Goal: Information Seeking & Learning: Check status

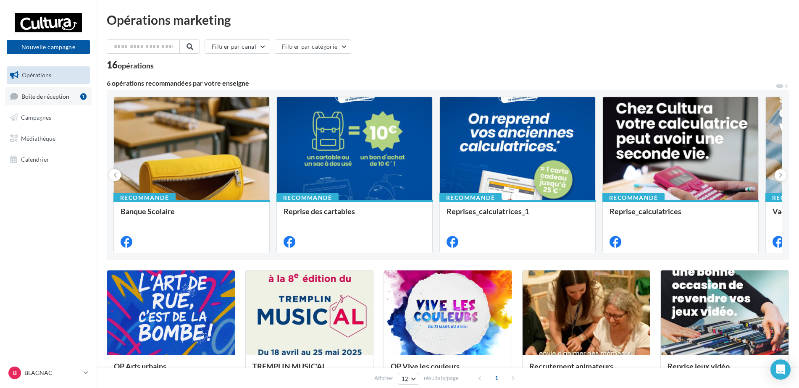
click at [35, 97] on span "Boîte de réception" at bounding box center [45, 95] width 48 height 7
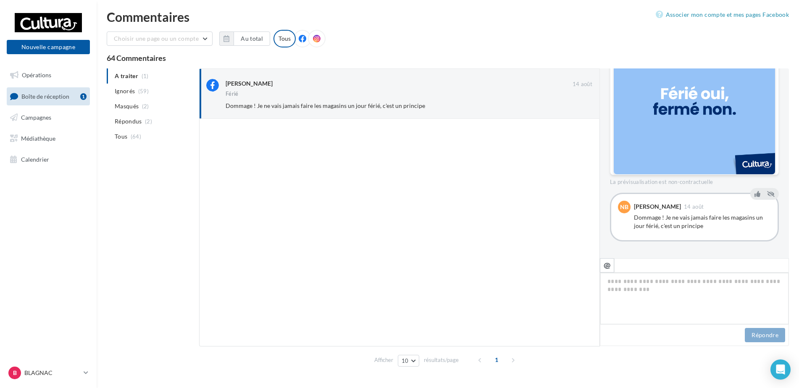
scroll to position [200, 0]
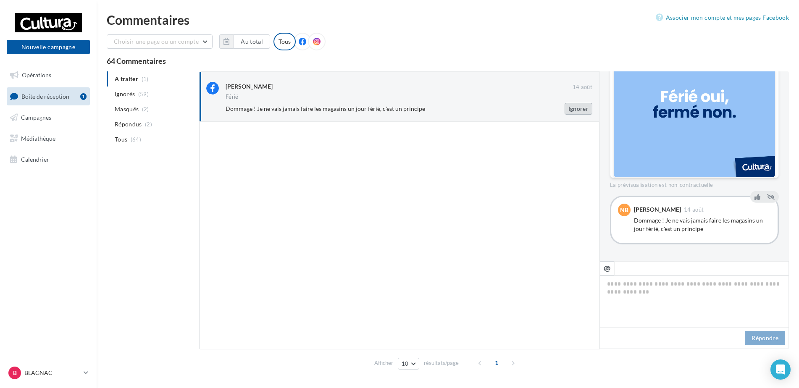
click at [569, 110] on button "Ignorer" at bounding box center [579, 109] width 28 height 12
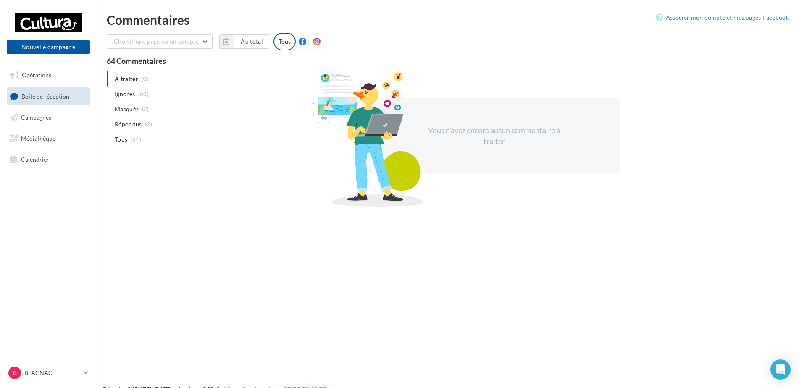
click at [44, 94] on span "Boîte de réception" at bounding box center [45, 95] width 48 height 7
click at [39, 75] on span "Opérations" at bounding box center [36, 74] width 29 height 7
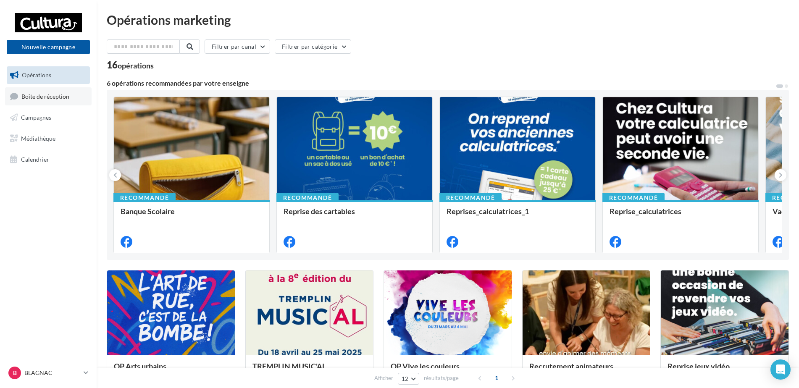
click at [45, 91] on link "Boîte de réception" at bounding box center [48, 96] width 87 height 18
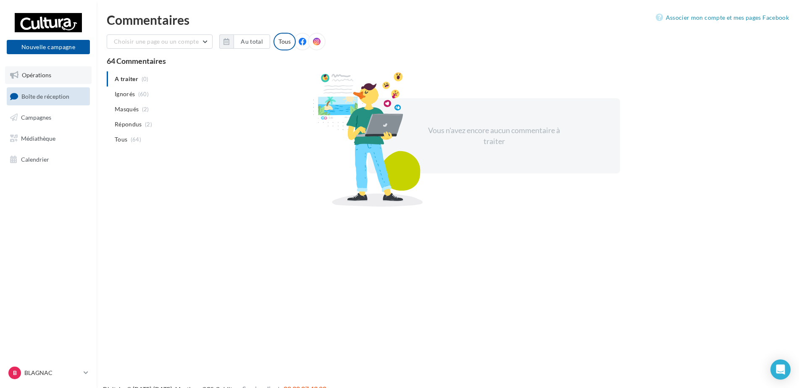
click at [49, 78] on span "Opérations" at bounding box center [36, 74] width 29 height 7
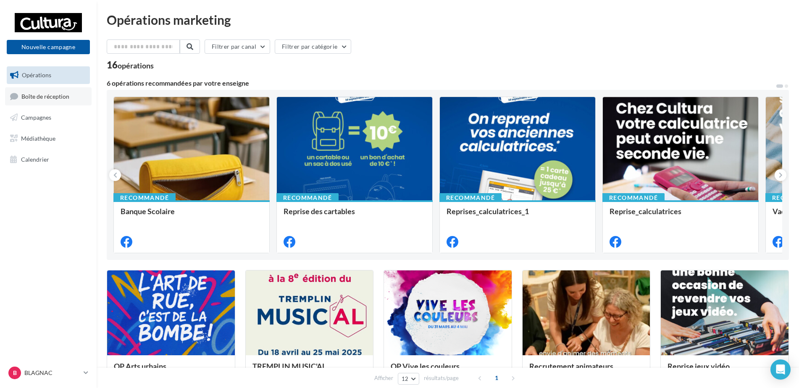
click at [43, 89] on link "Boîte de réception" at bounding box center [48, 96] width 87 height 18
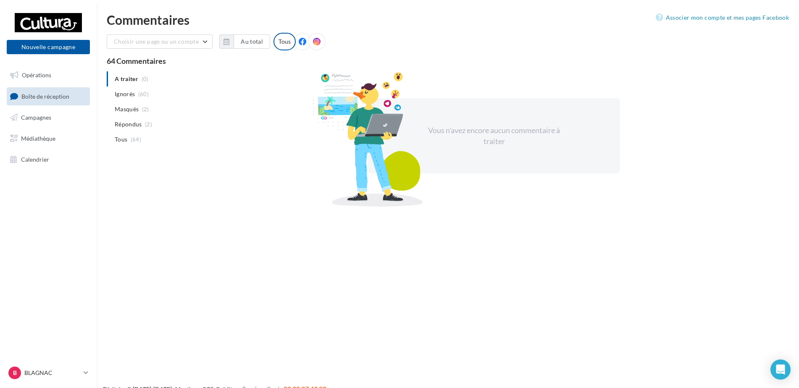
click at [34, 100] on span "Boîte de réception" at bounding box center [45, 95] width 48 height 7
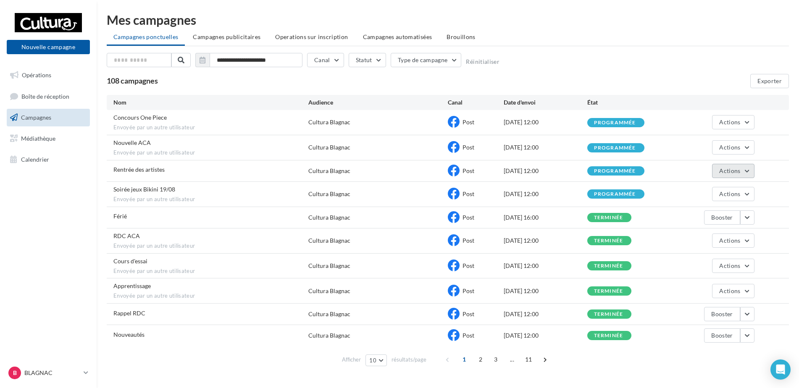
click at [728, 171] on span "Actions" at bounding box center [729, 170] width 21 height 7
click at [725, 198] on button "Voir les résultats" at bounding box center [712, 191] width 84 height 22
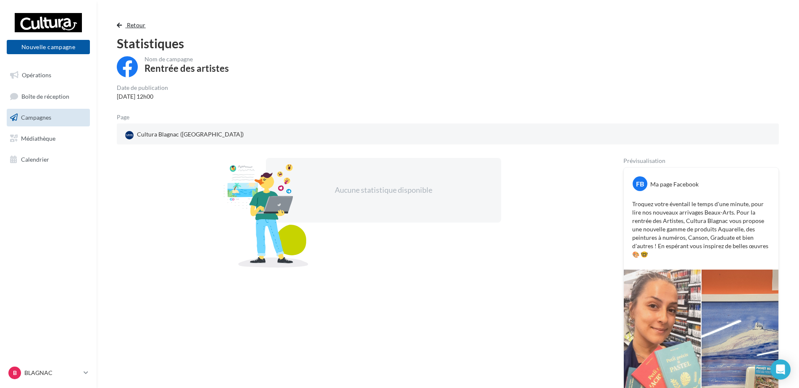
click at [120, 25] on span "button" at bounding box center [119, 25] width 5 height 6
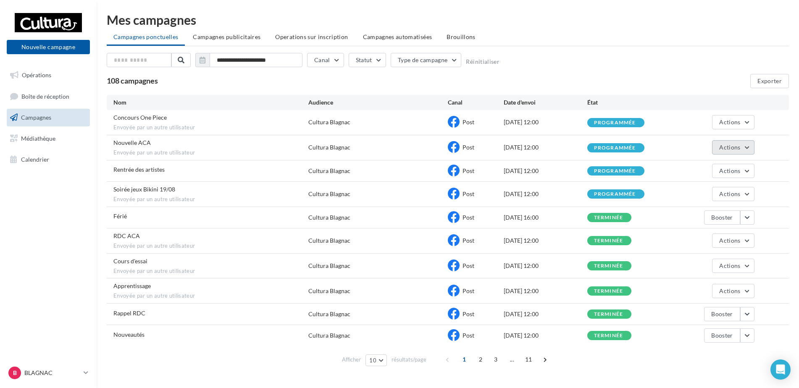
click at [717, 148] on button "Actions" at bounding box center [733, 147] width 42 height 14
click at [717, 169] on button "Voir les résultats" at bounding box center [712, 167] width 84 height 22
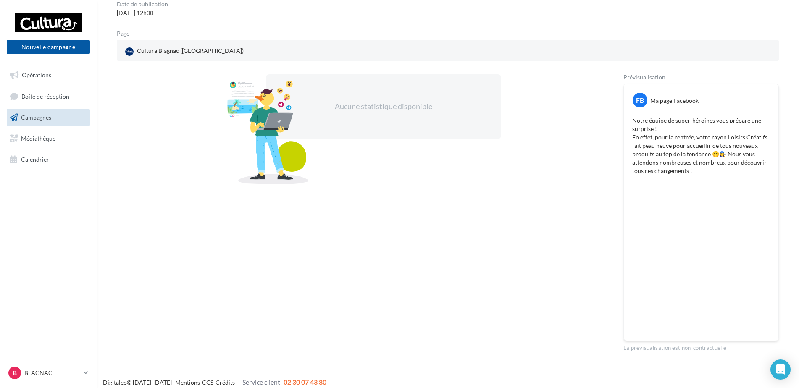
scroll to position [84, 0]
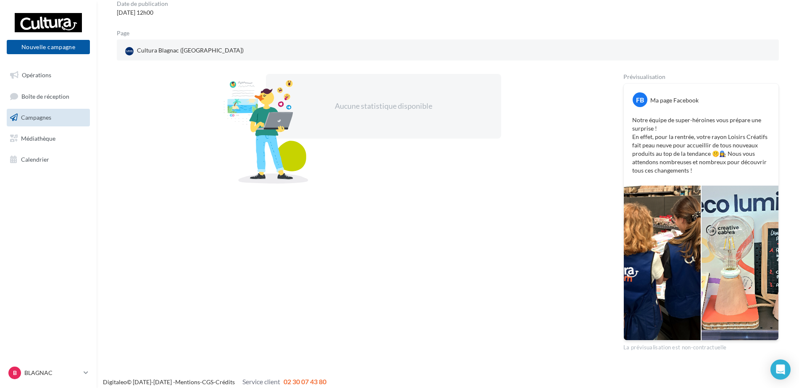
drag, startPoint x: 549, startPoint y: 251, endPoint x: 502, endPoint y: 303, distance: 70.5
click at [502, 303] on div "Aucune statistique disponible" at bounding box center [357, 213] width 480 height 278
drag, startPoint x: 509, startPoint y: 308, endPoint x: 430, endPoint y: 317, distance: 79.5
click at [430, 317] on div "Aucune statistique disponible" at bounding box center [357, 213] width 480 height 278
drag, startPoint x: 438, startPoint y: 316, endPoint x: 400, endPoint y: 297, distance: 42.7
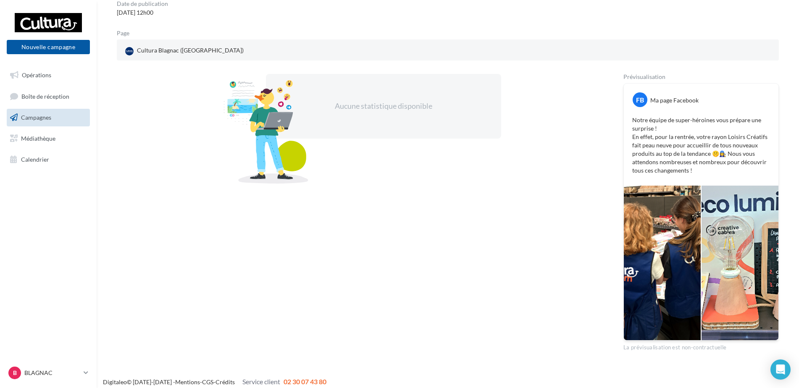
click at [400, 297] on div "Aucune statistique disponible" at bounding box center [357, 213] width 480 height 278
click at [646, 228] on div at bounding box center [662, 263] width 77 height 155
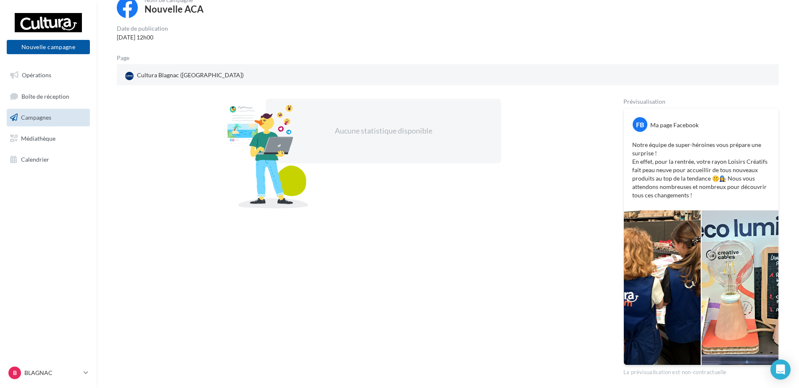
scroll to position [0, 0]
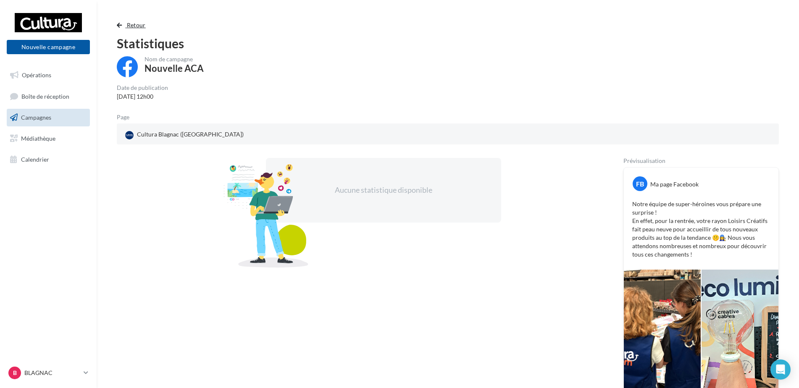
click at [121, 24] on span "button" at bounding box center [119, 25] width 5 height 6
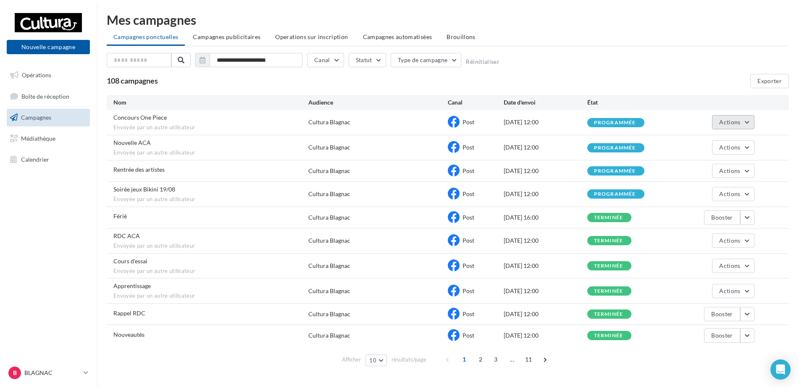
click at [731, 120] on span "Actions" at bounding box center [729, 121] width 21 height 7
click at [707, 141] on button "Voir les résultats" at bounding box center [712, 142] width 84 height 22
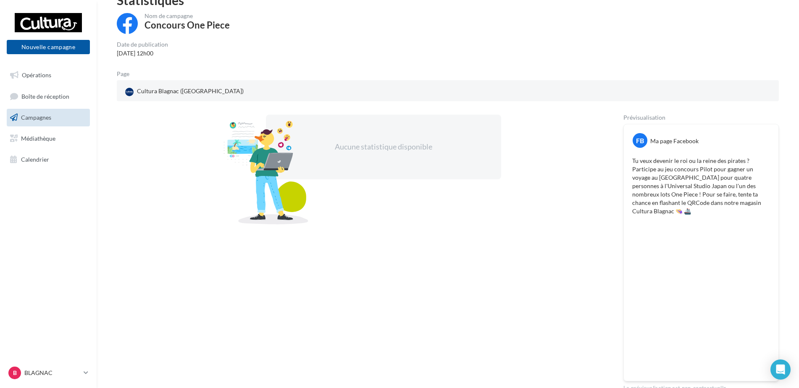
scroll to position [82, 0]
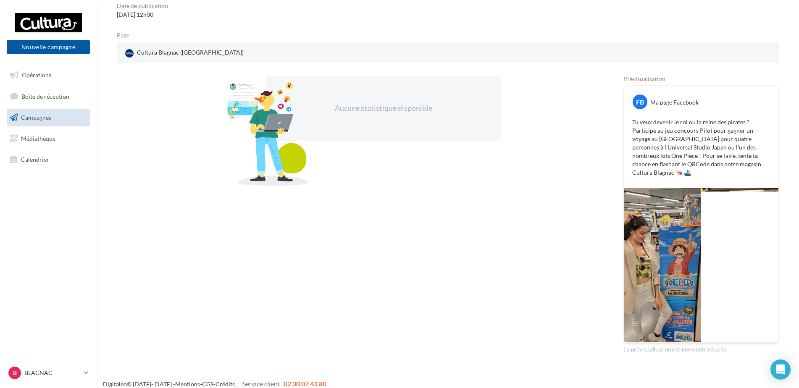
click at [566, 216] on div "Aucune statistique disponible" at bounding box center [357, 215] width 480 height 278
drag, startPoint x: 566, startPoint y: 216, endPoint x: 566, endPoint y: 228, distance: 11.8
click at [566, 228] on div "Aucune statistique disponible" at bounding box center [357, 215] width 480 height 278
click at [568, 229] on div "Aucune statistique disponible" at bounding box center [357, 215] width 480 height 278
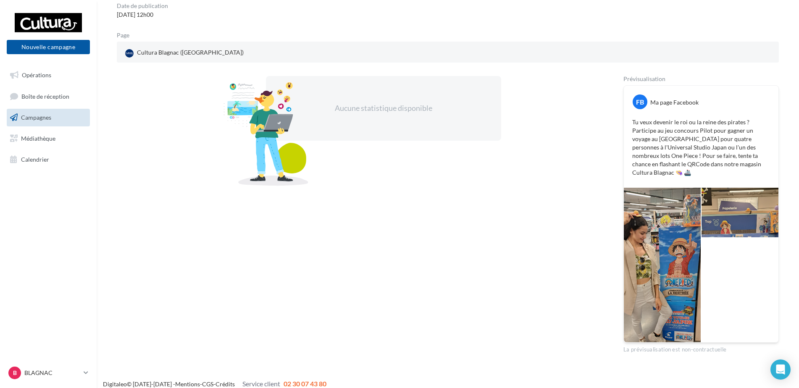
drag, startPoint x: 568, startPoint y: 229, endPoint x: 535, endPoint y: 237, distance: 33.2
click at [535, 237] on div "Aucune statistique disponible" at bounding box center [357, 215] width 480 height 278
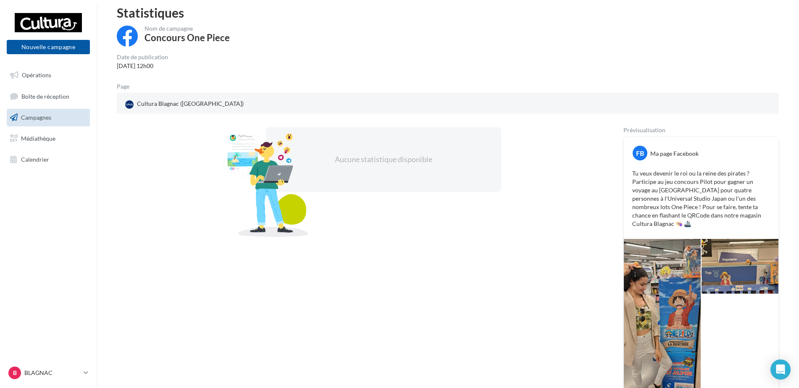
scroll to position [0, 0]
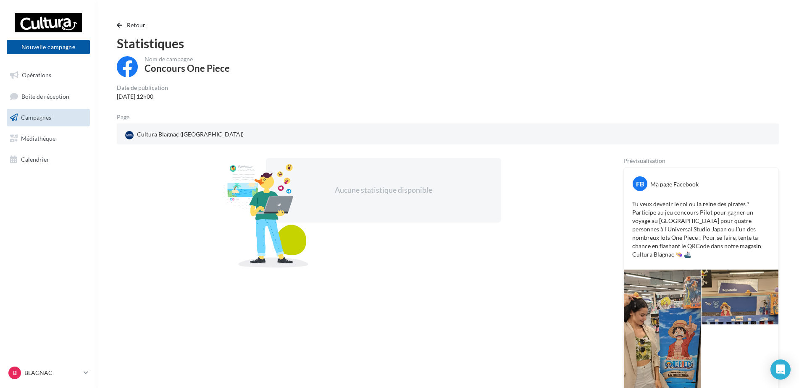
click at [122, 26] on button "Retour" at bounding box center [133, 25] width 32 height 10
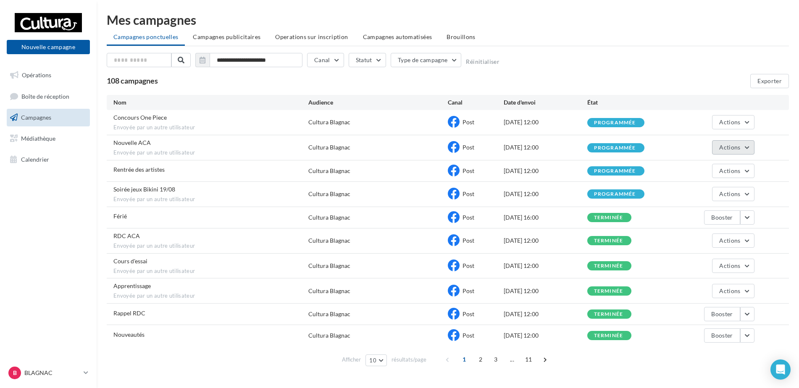
click at [730, 150] on span "Actions" at bounding box center [729, 147] width 21 height 7
click at [726, 164] on button "Voir les résultats" at bounding box center [712, 167] width 84 height 22
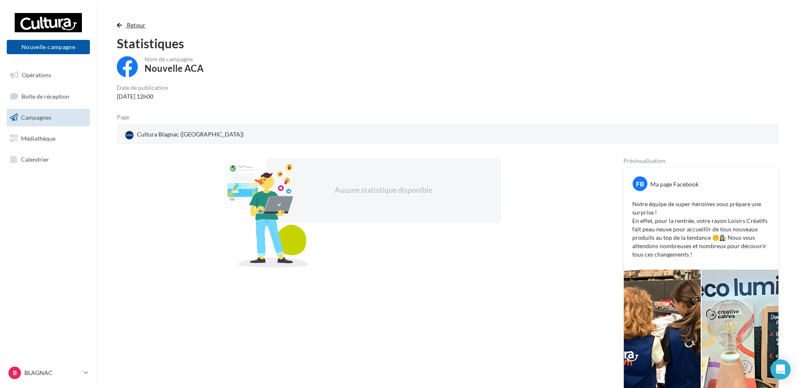
click at [122, 25] on span "button" at bounding box center [119, 25] width 5 height 6
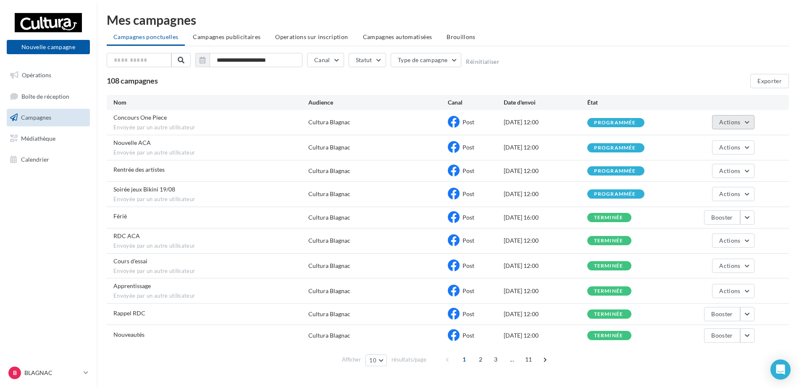
click at [720, 120] on span "Actions" at bounding box center [729, 121] width 21 height 7
click at [720, 145] on button "Voir les résultats" at bounding box center [712, 142] width 84 height 22
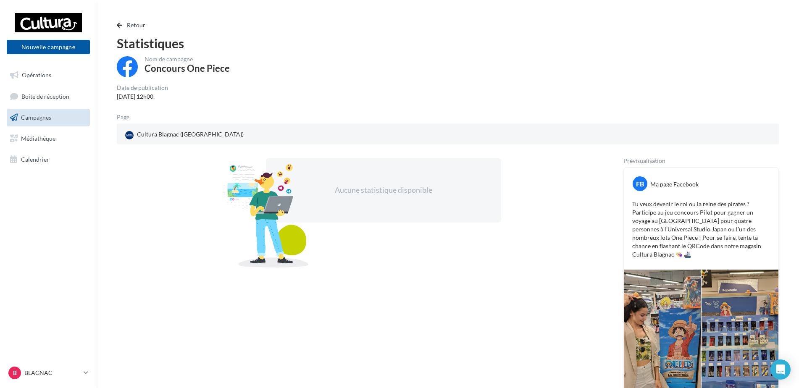
click at [45, 117] on span "Campagnes" at bounding box center [36, 117] width 30 height 7
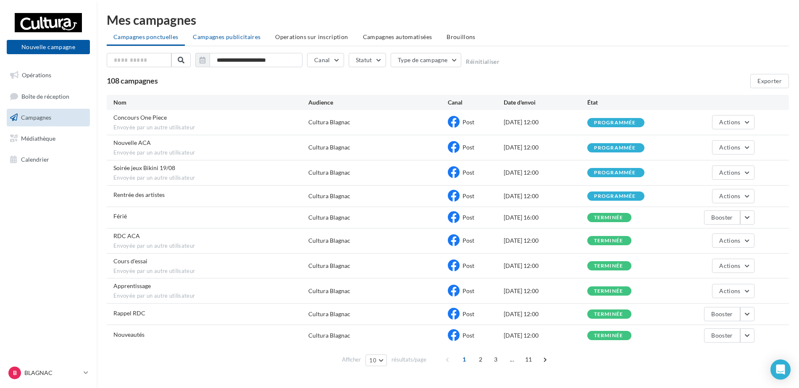
click at [224, 36] on span "Campagnes publicitaires" at bounding box center [227, 36] width 68 height 7
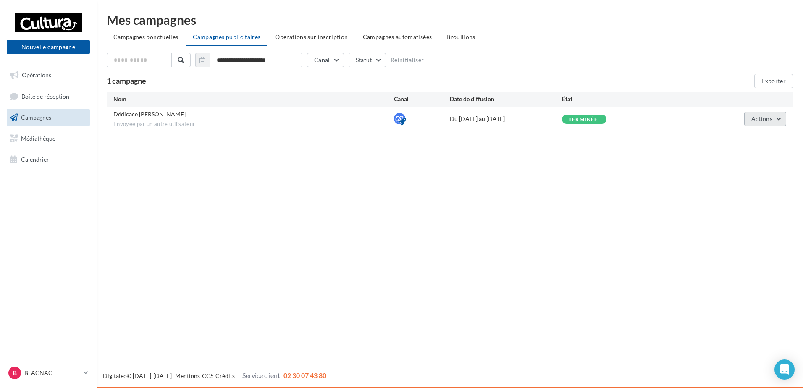
click at [759, 119] on span "Actions" at bounding box center [762, 118] width 21 height 7
click at [753, 134] on button "Voir les résultats" at bounding box center [744, 139] width 84 height 22
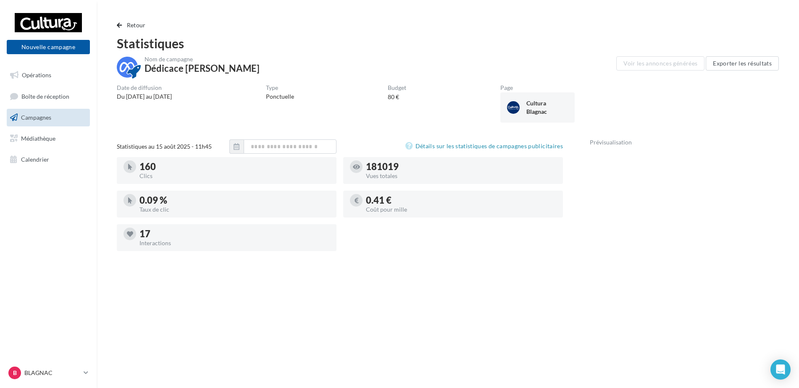
click at [720, 114] on div at bounding box center [723, 105] width 110 height 41
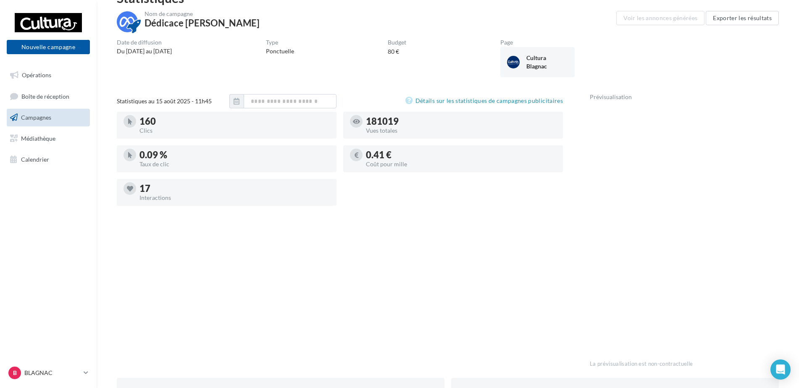
scroll to position [42, 0]
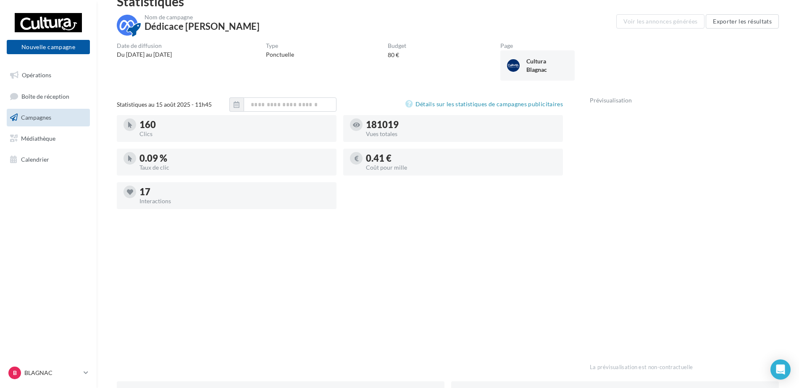
click at [435, 239] on div "Statistiques au 15 août 2025 - 11h45 Détails sur les statistiques de campagnes …" at bounding box center [340, 237] width 446 height 281
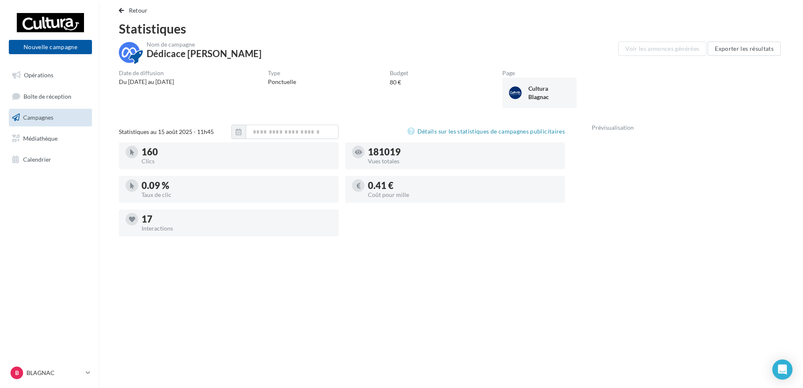
scroll to position [0, 0]
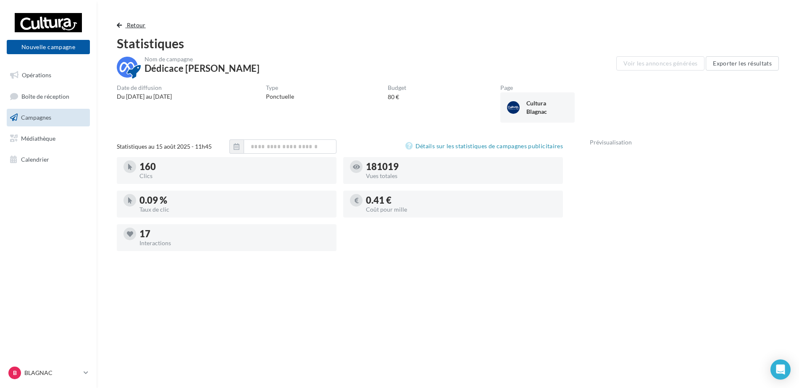
click at [128, 25] on span "Retour" at bounding box center [136, 24] width 19 height 7
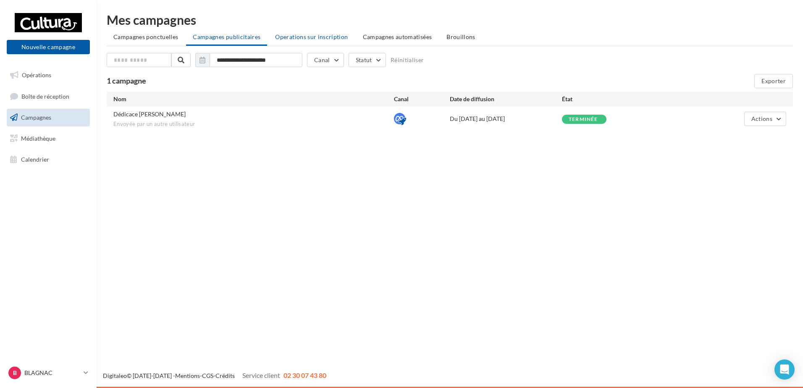
click at [296, 40] on li "Operations sur inscription" at bounding box center [311, 36] width 86 height 15
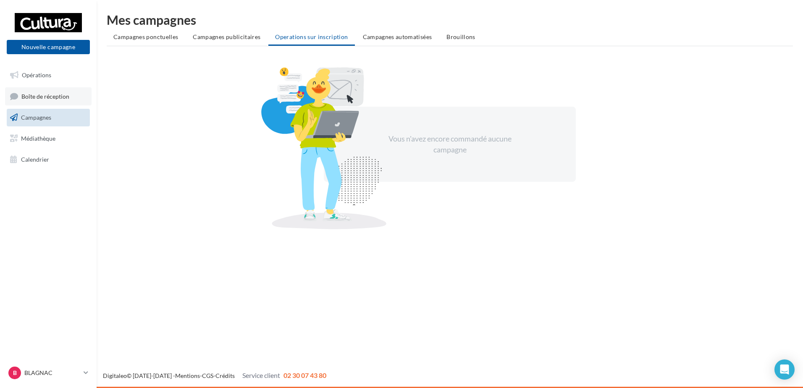
click at [39, 101] on link "Boîte de réception" at bounding box center [48, 96] width 87 height 18
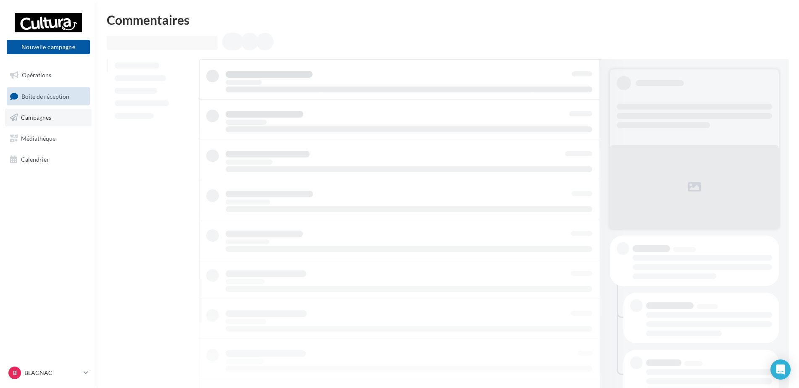
click at [45, 116] on span "Campagnes" at bounding box center [36, 117] width 30 height 7
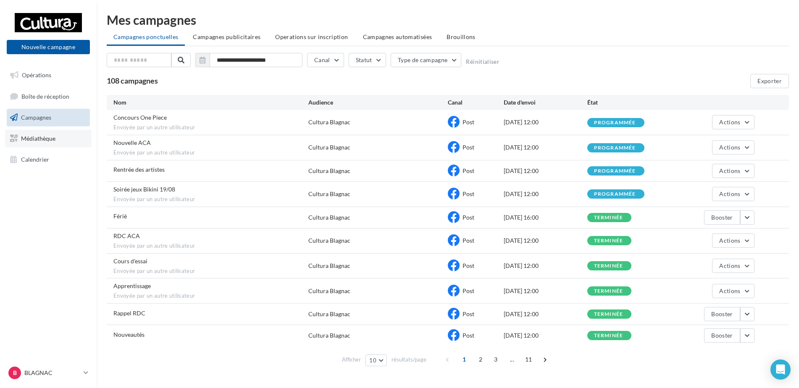
click at [63, 142] on link "Médiathèque" at bounding box center [48, 139] width 87 height 18
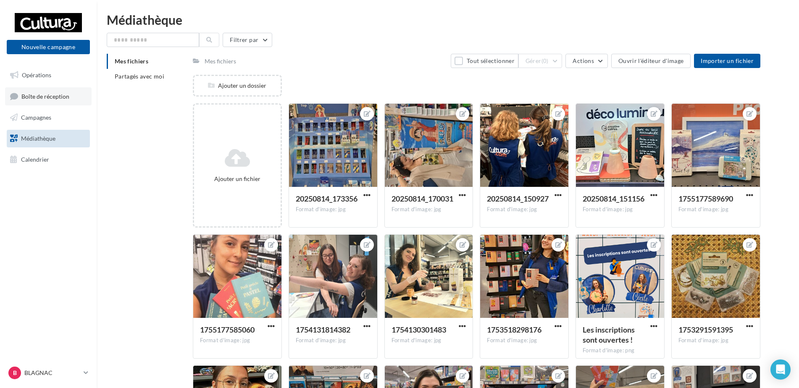
click at [44, 88] on link "Boîte de réception" at bounding box center [48, 96] width 87 height 18
